Goal: Task Accomplishment & Management: Manage account settings

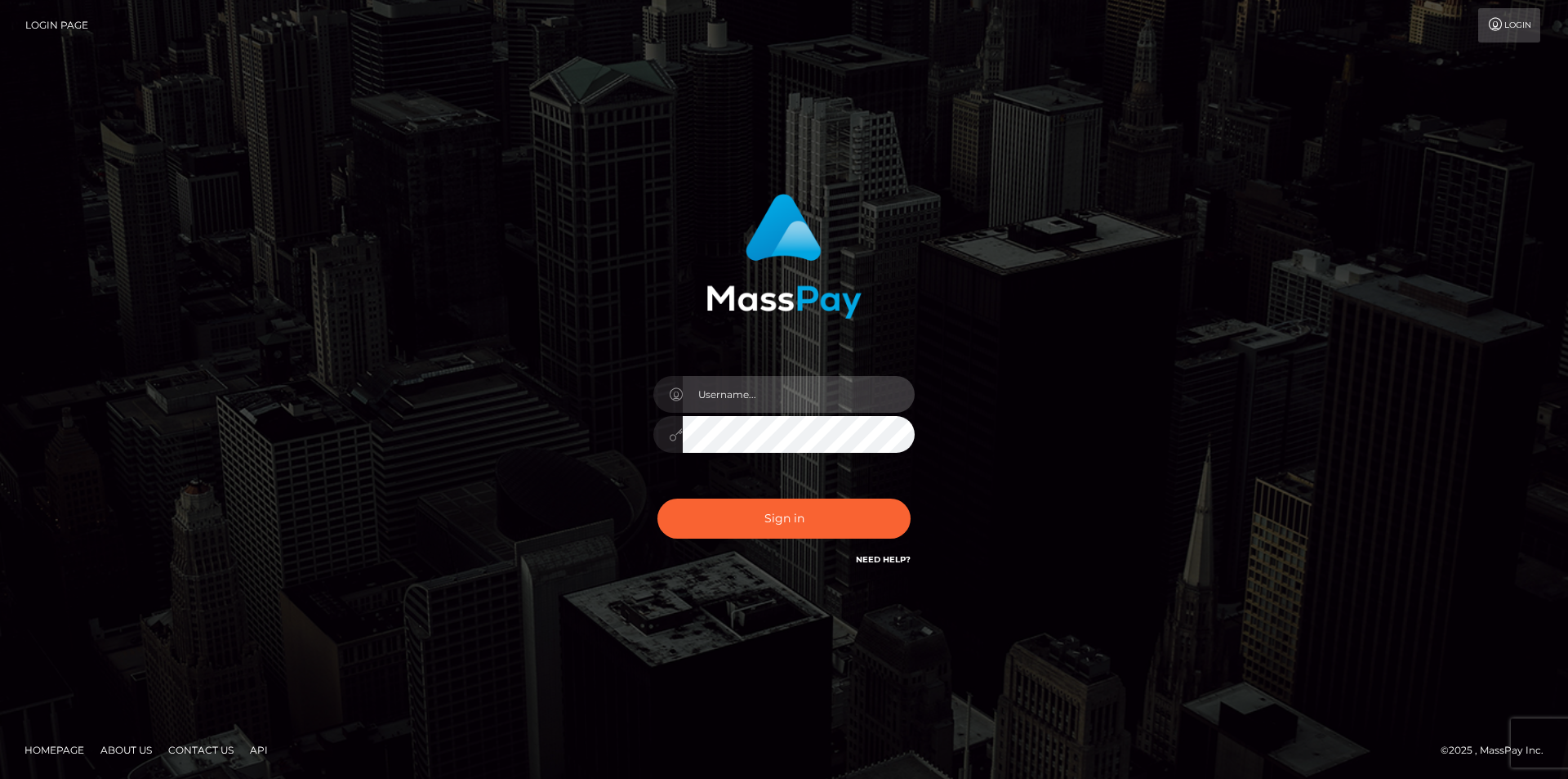
click at [733, 390] on input "text" at bounding box center [799, 394] width 232 height 37
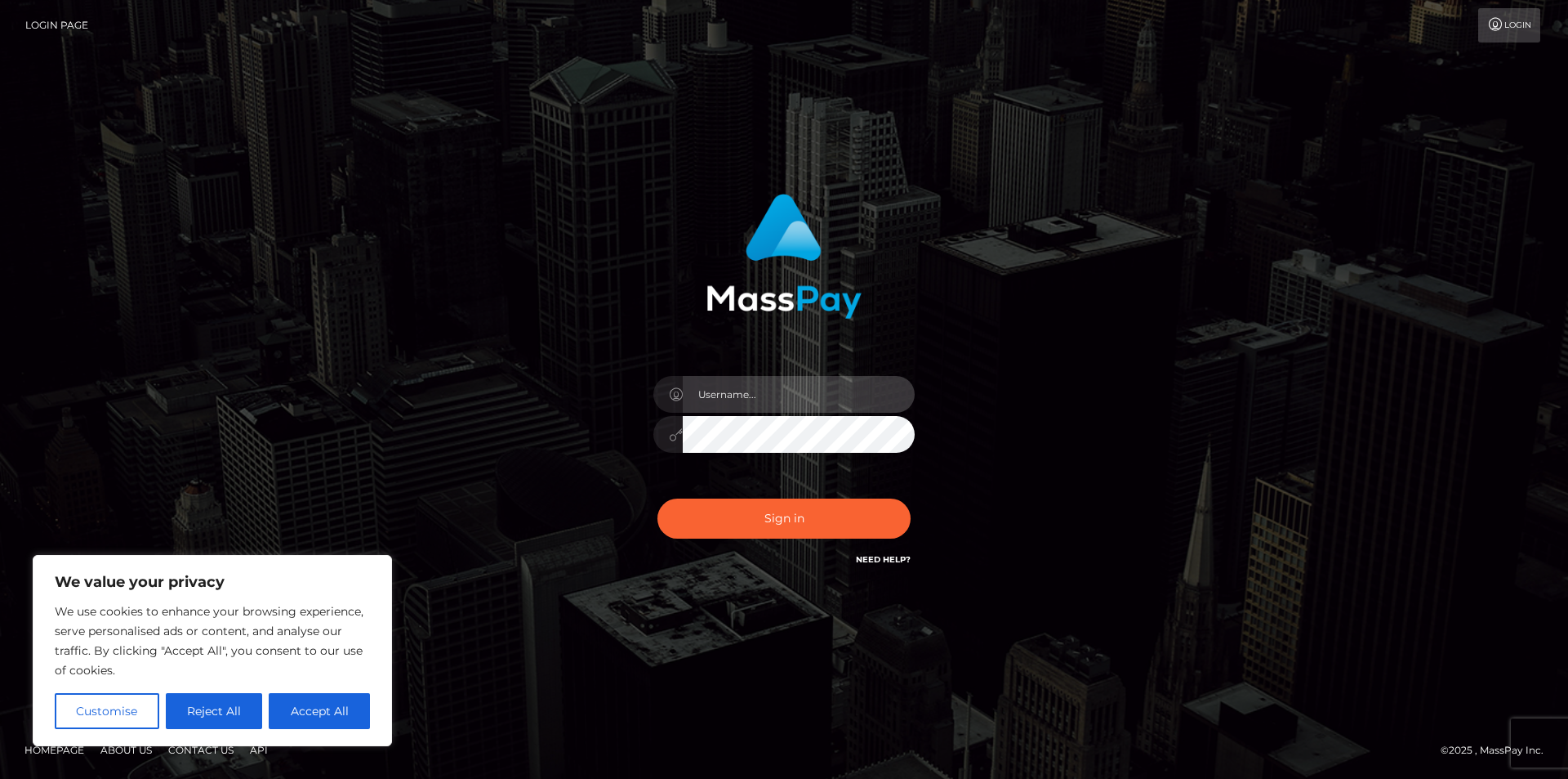
type input "[EMAIL_ADDRESS][DOMAIN_NAME]"
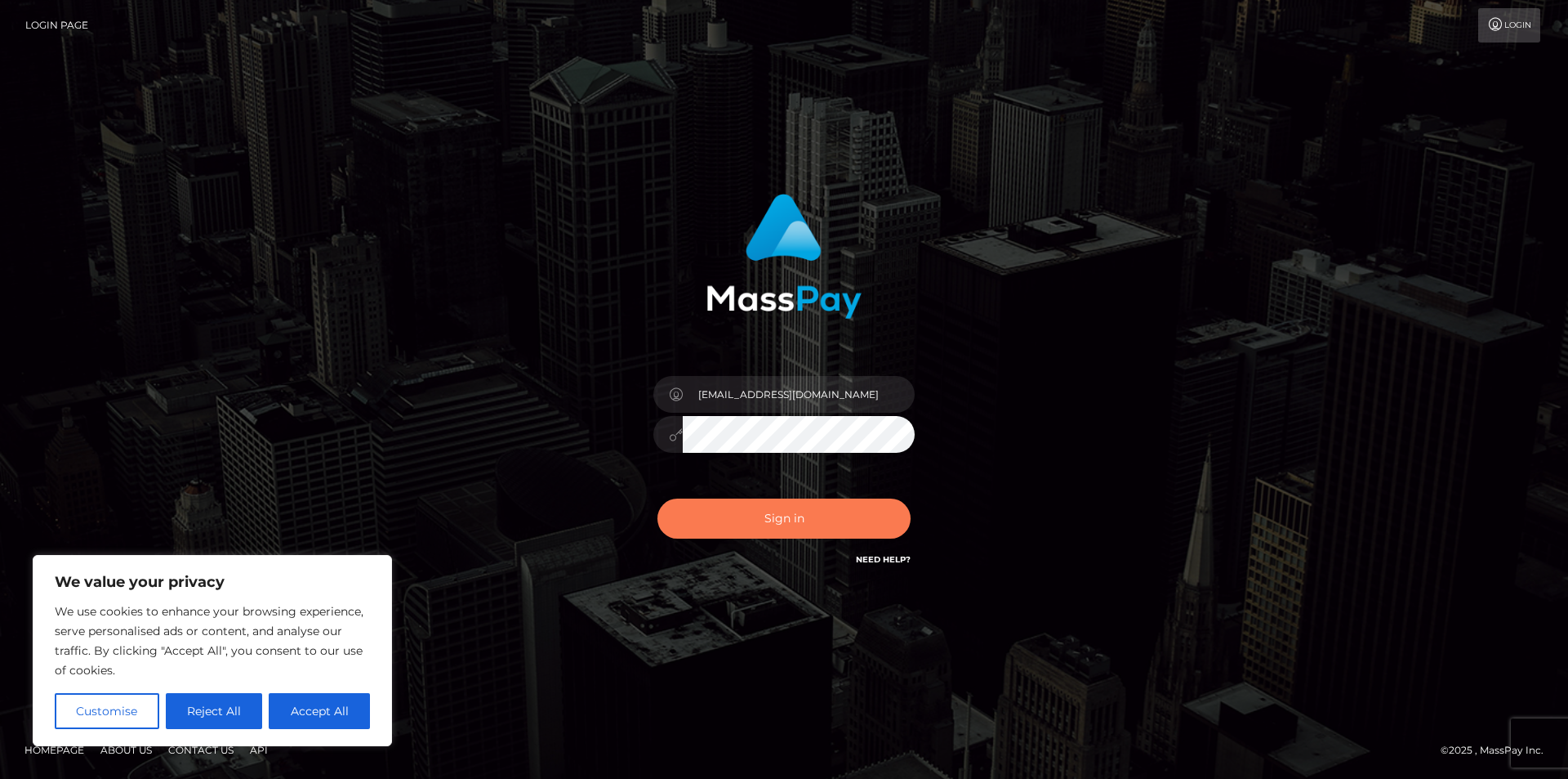
click at [794, 502] on button "Sign in" at bounding box center [784, 518] width 253 height 40
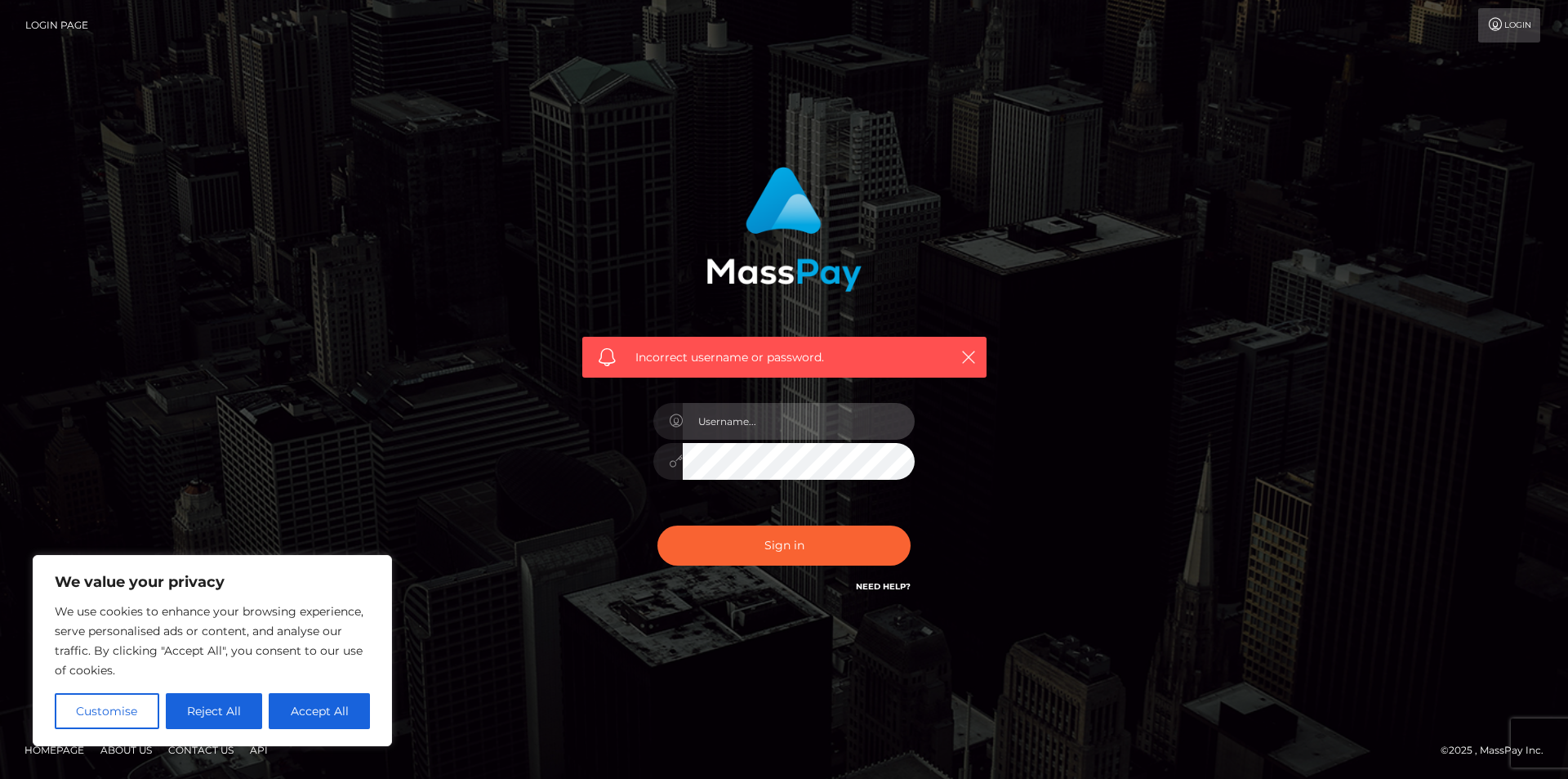
click at [716, 429] on input "text" at bounding box center [799, 422] width 232 height 37
type input "[EMAIL_ADDRESS][DOMAIN_NAME]"
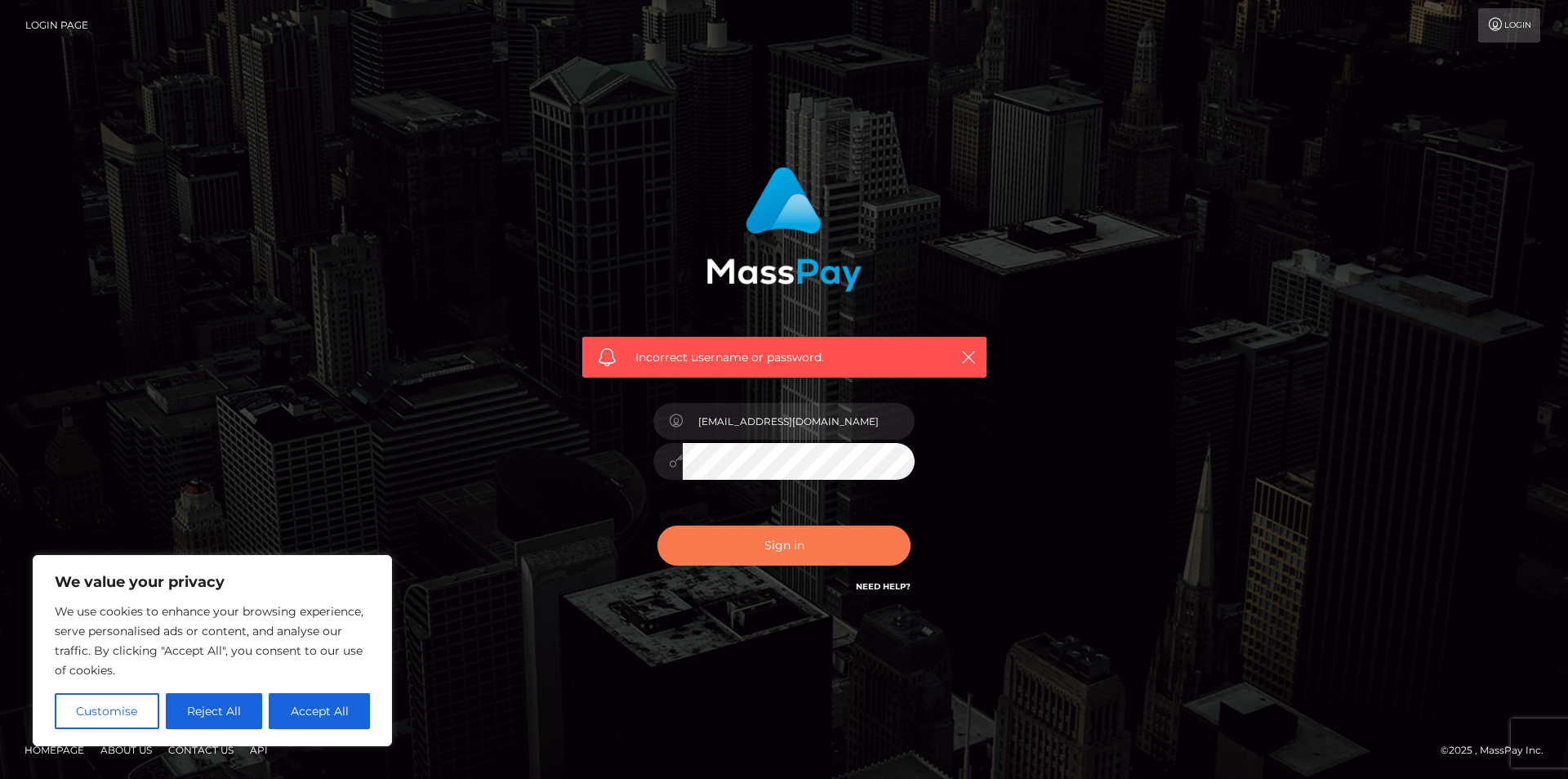
click at [790, 543] on button "Sign in" at bounding box center [784, 545] width 253 height 40
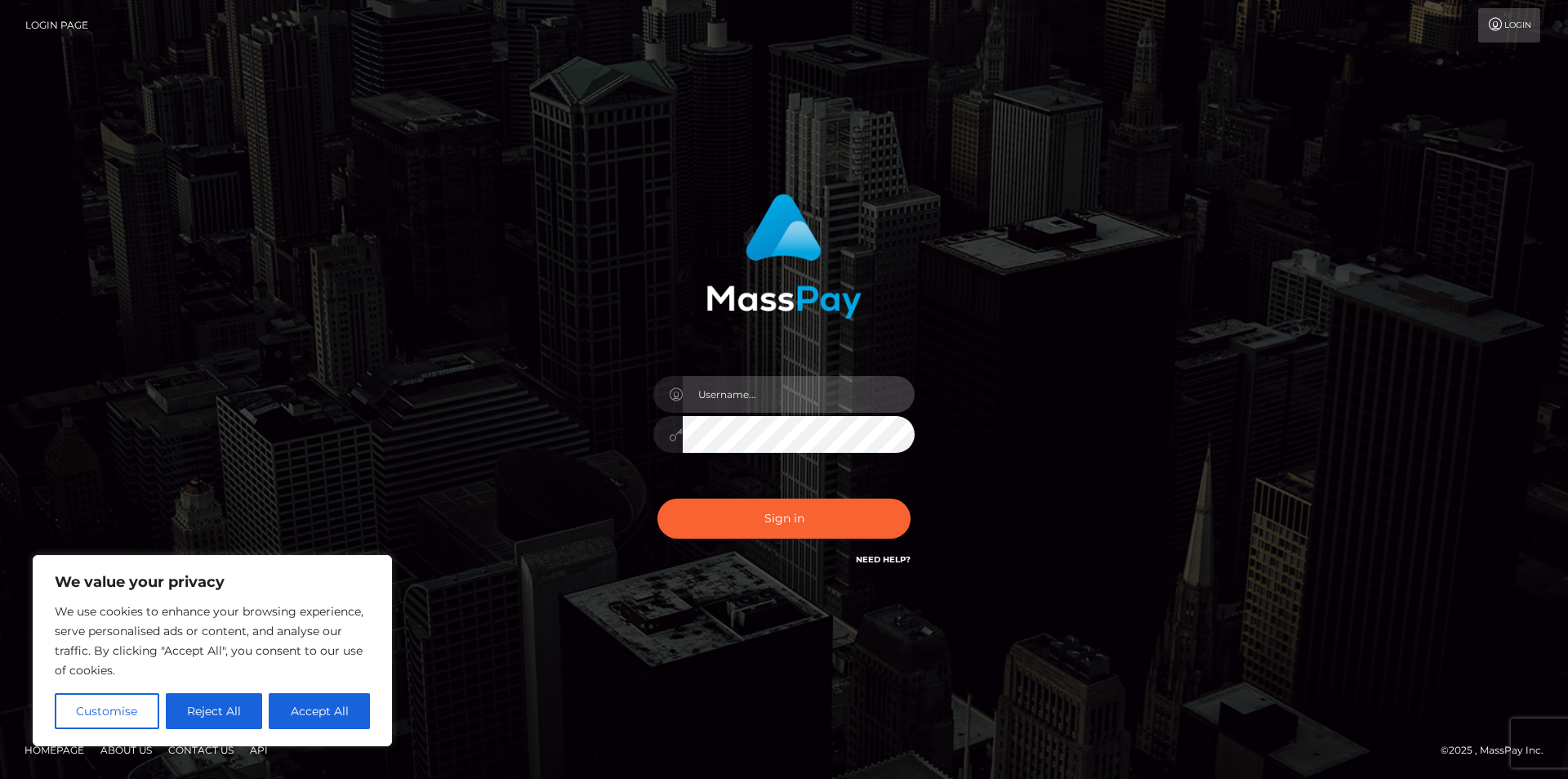
click at [721, 393] on input "text" at bounding box center [799, 394] width 232 height 37
type input "catlyncrespo@gmail.com"
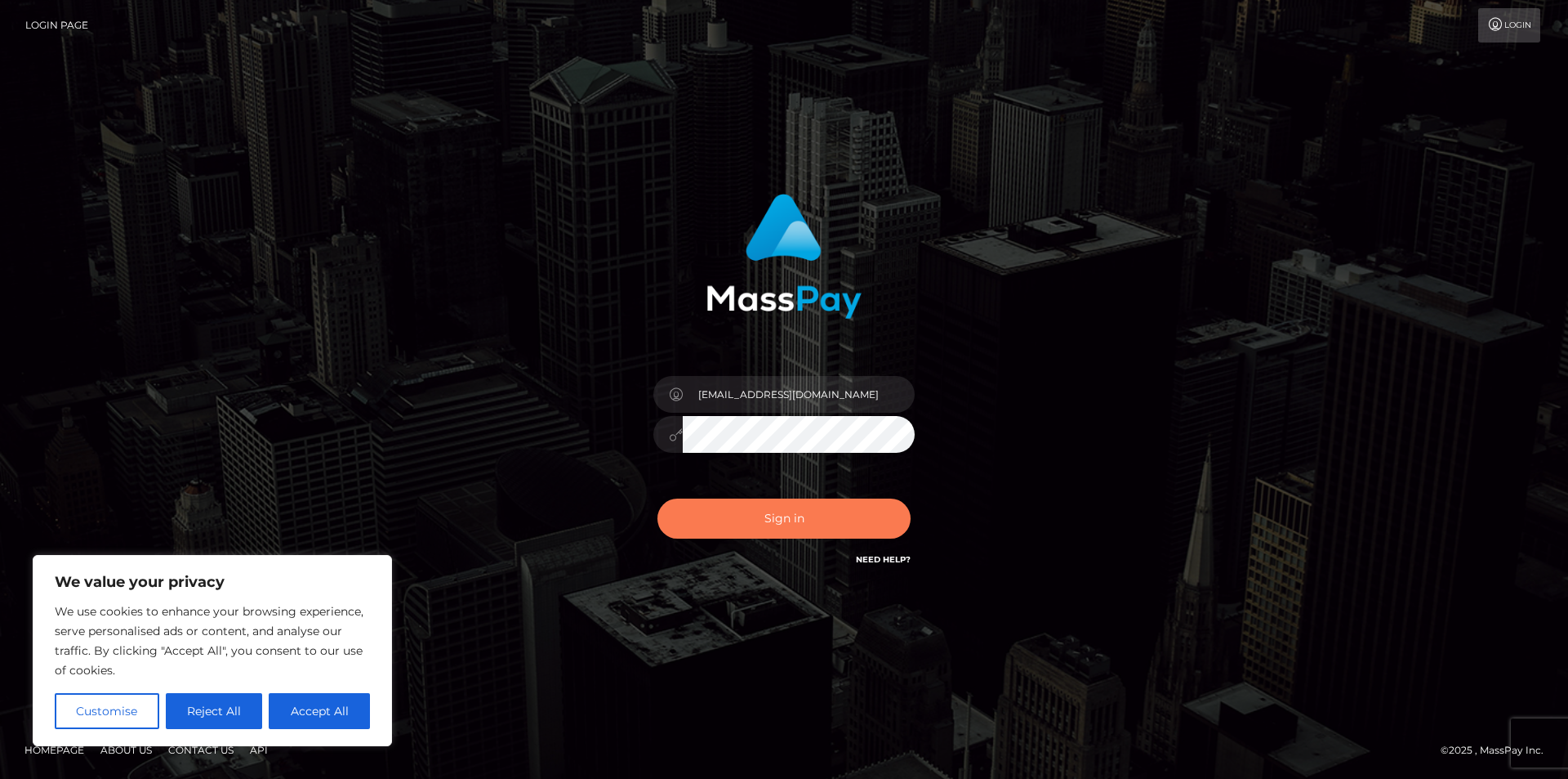
click at [789, 519] on button "Sign in" at bounding box center [784, 518] width 253 height 40
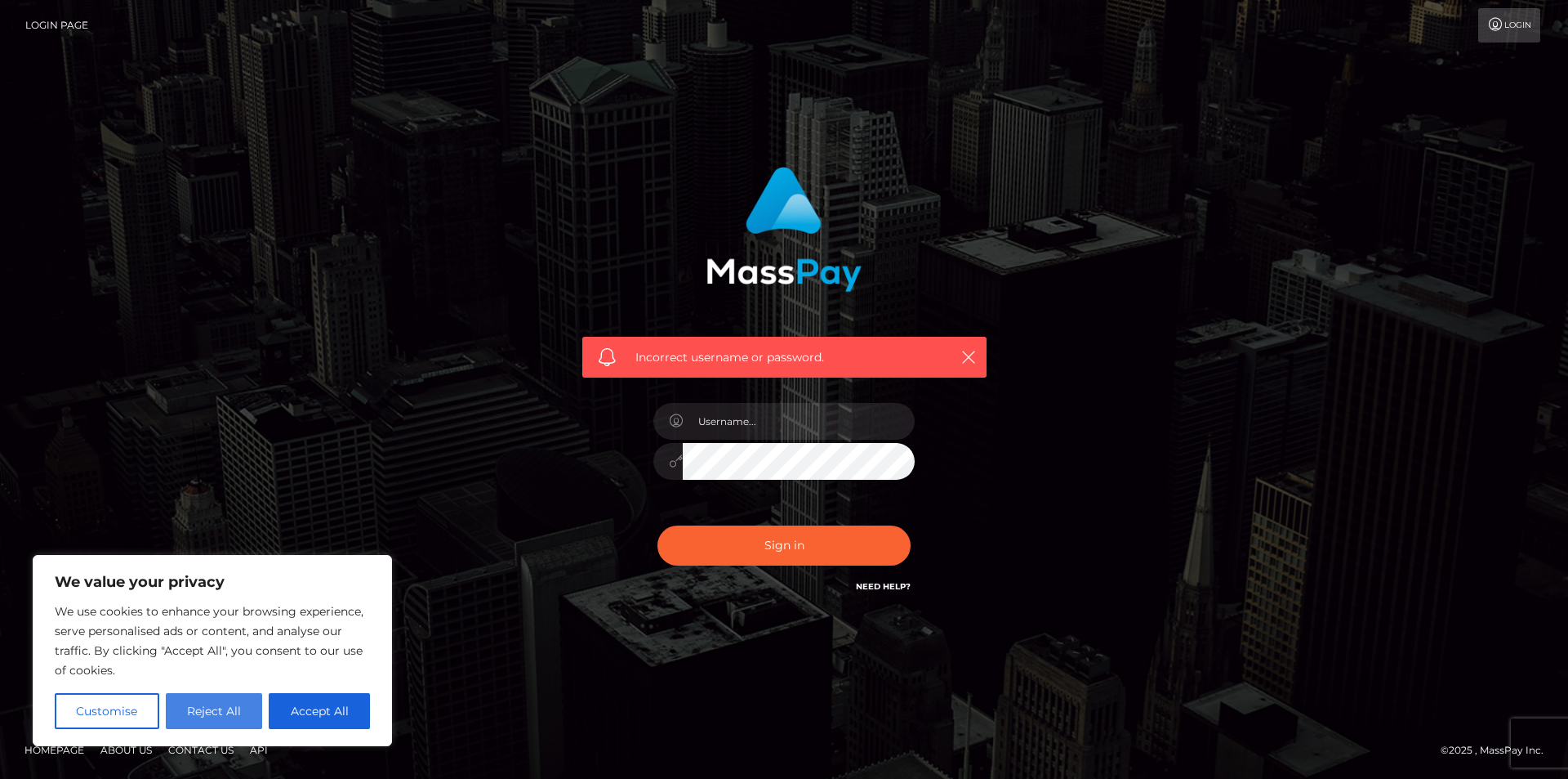
click at [229, 703] on button "Reject All" at bounding box center [214, 710] width 97 height 36
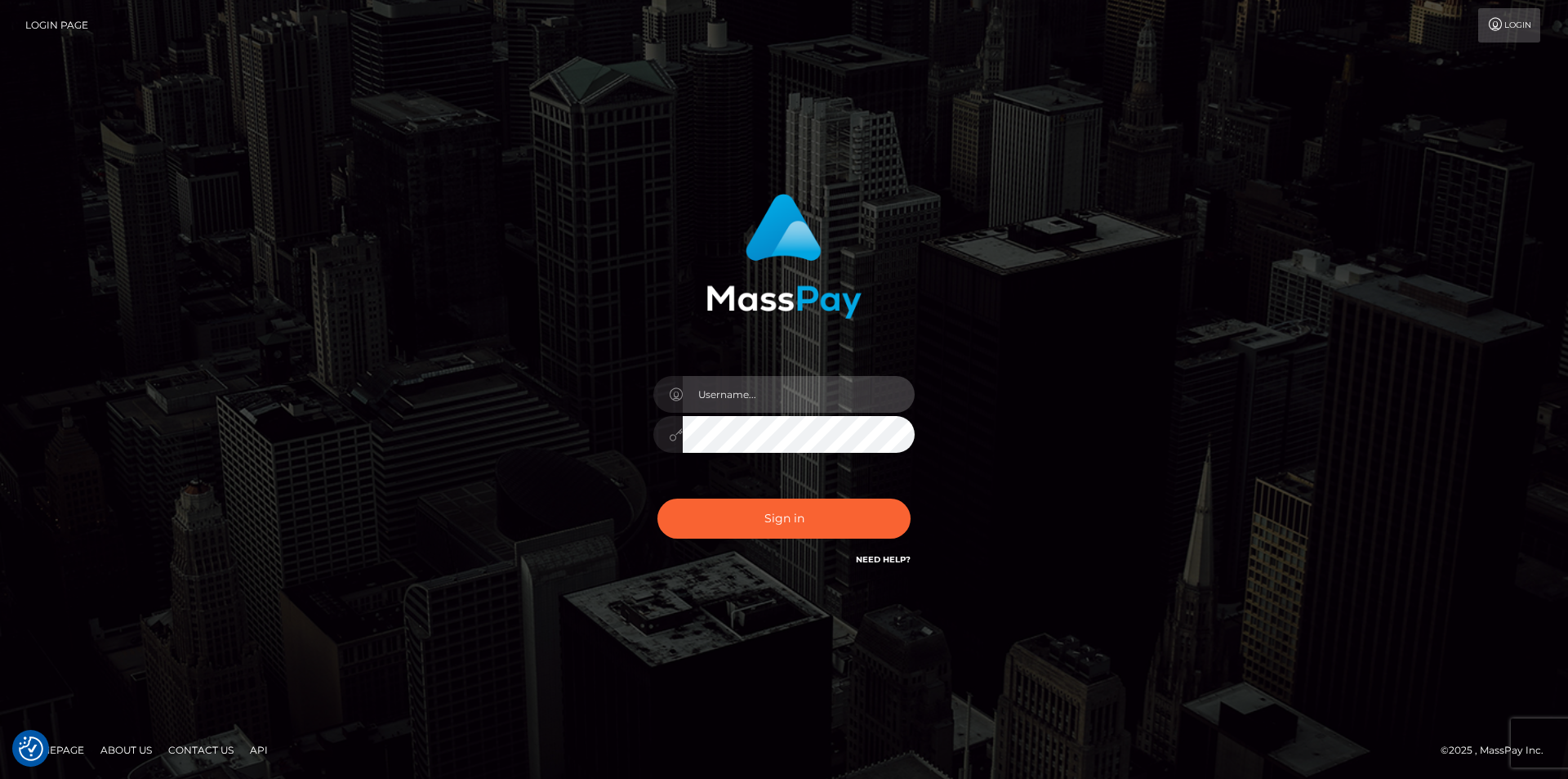
type input "[EMAIL_ADDRESS][DOMAIN_NAME]"
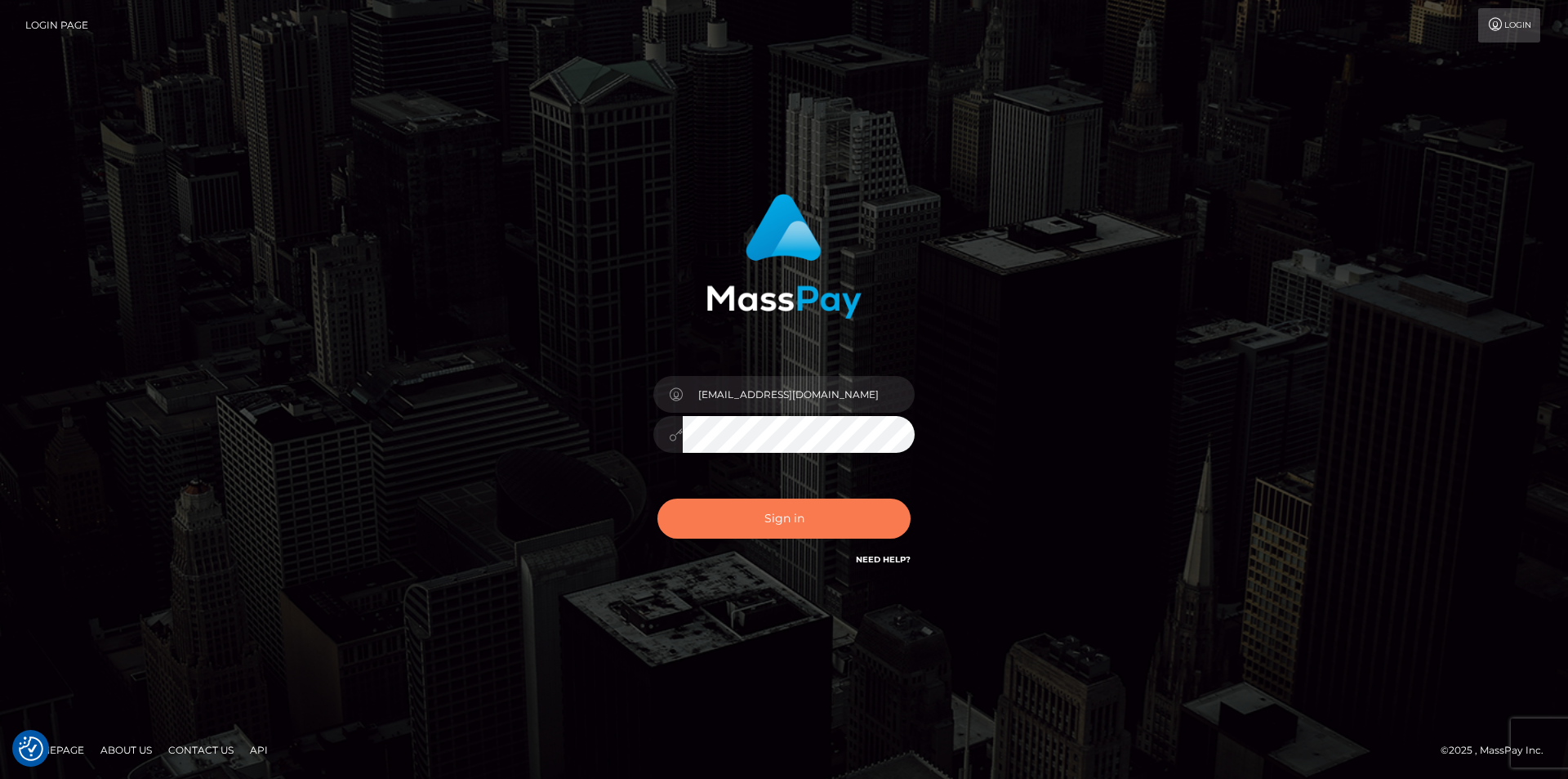
drag, startPoint x: 1229, startPoint y: 42, endPoint x: 774, endPoint y: 516, distance: 657.0
click at [774, 516] on button "Sign in" at bounding box center [784, 518] width 253 height 40
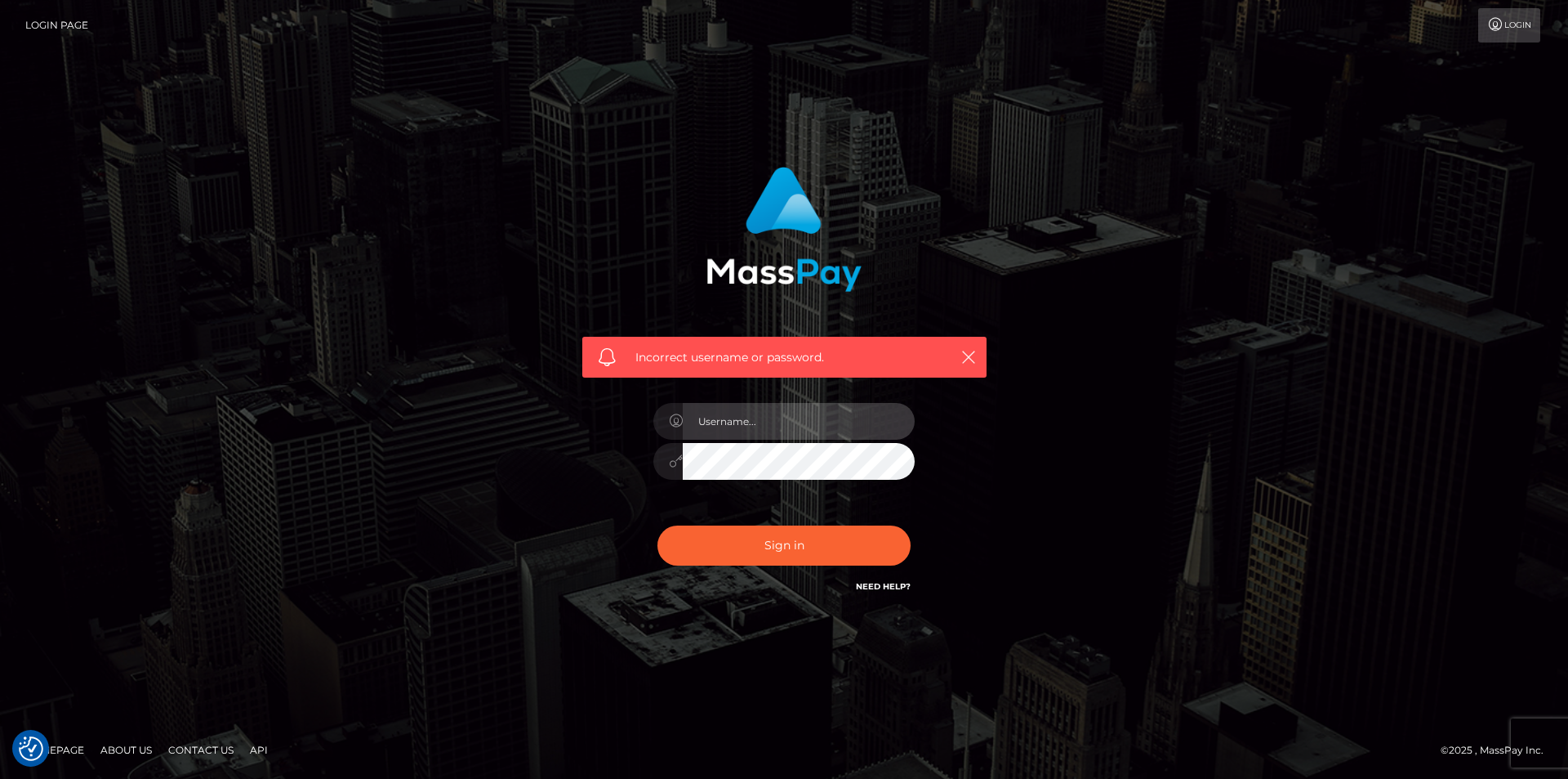
type input "catlyncrespo@gmail.com"
click at [647, 191] on div "Incorrect username or password." at bounding box center [784, 266] width 428 height 223
